Goal: Check status

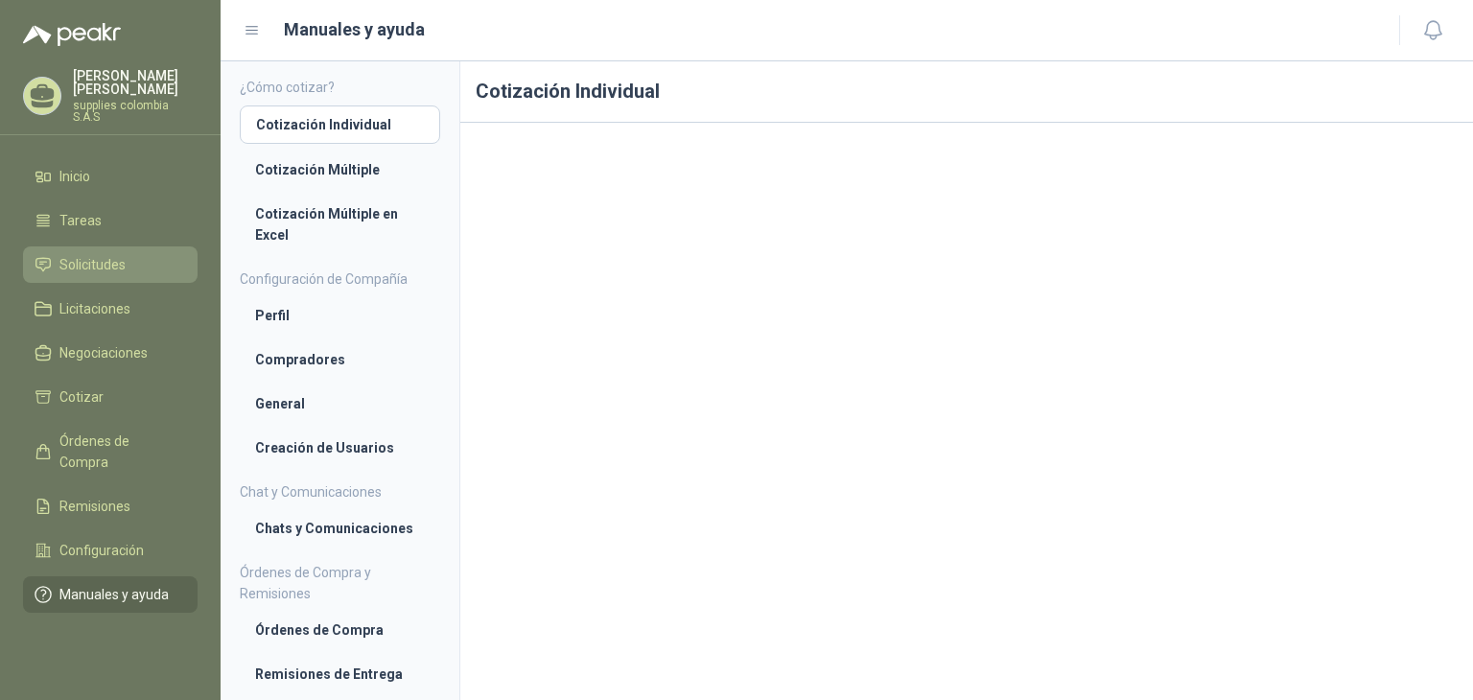
click at [130, 254] on li "Solicitudes" at bounding box center [110, 264] width 151 height 21
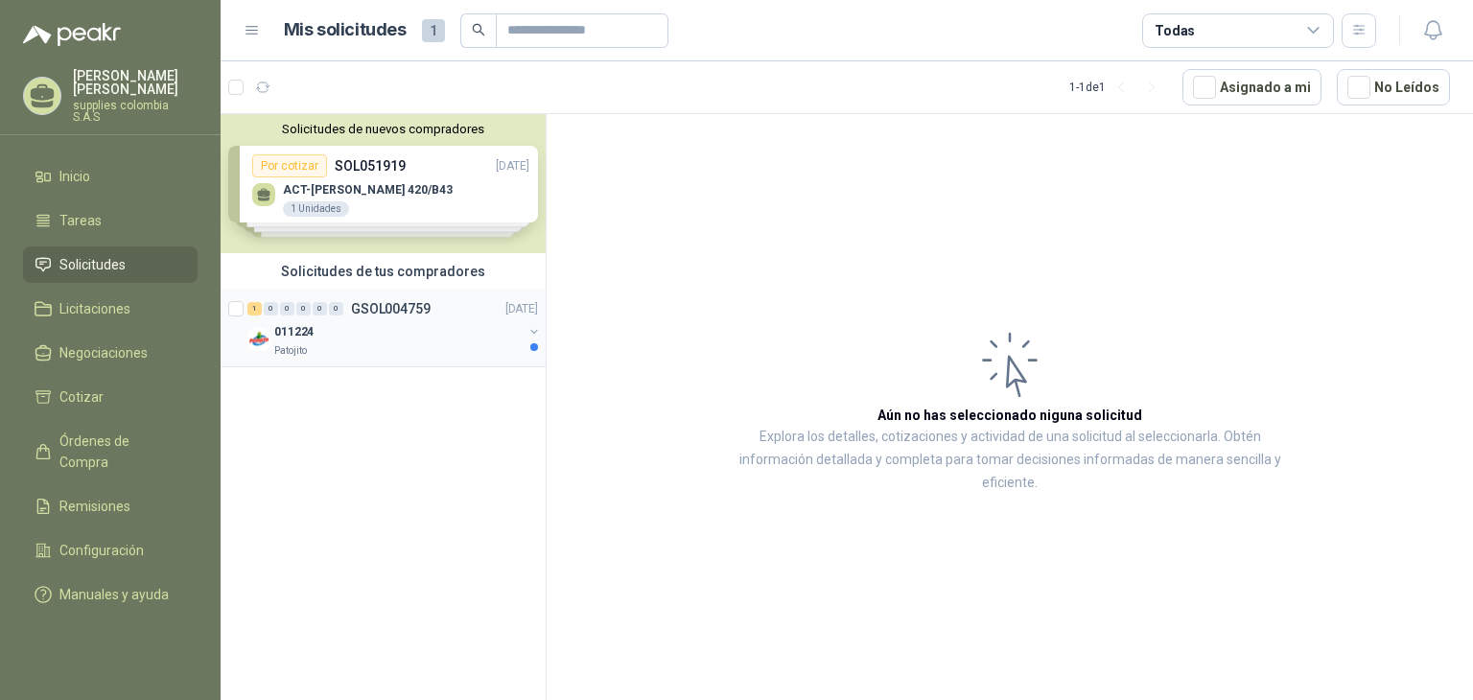
click at [439, 334] on div "011224" at bounding box center [398, 331] width 248 height 23
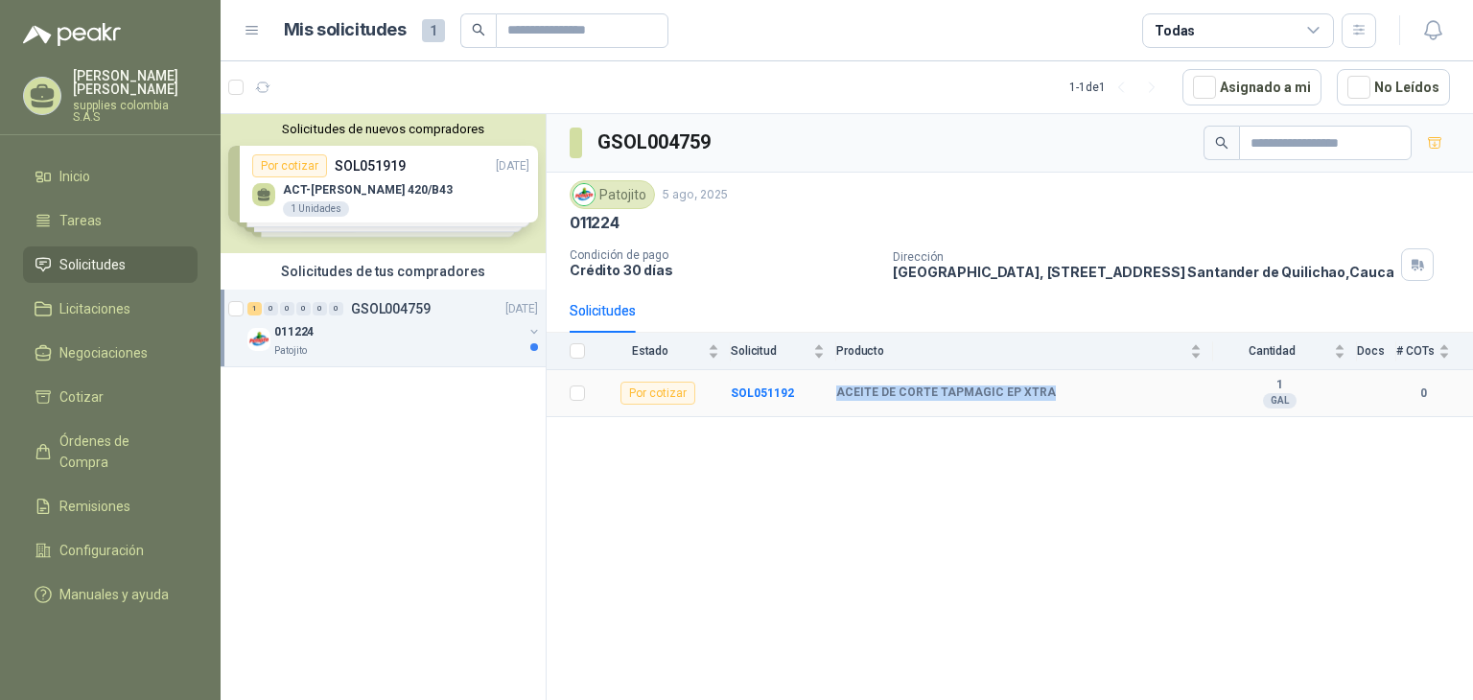
drag, startPoint x: 1046, startPoint y: 388, endPoint x: 834, endPoint y: 403, distance: 212.4
click at [834, 403] on tr "Por cotizar SOL051192 ACEITE [PERSON_NAME] TAPMAGIC EP XTRA 1 GAL 0" at bounding box center [1009, 393] width 926 height 47
copy tr "ACEITE DE CORTE TAPMAGIC EP XTRA"
click at [921, 476] on div "GSOL004759 Patojito [DATE] 011224 Condición de pago Crédito 30 días Dirección […" at bounding box center [1009, 410] width 926 height 592
